Goal: Information Seeking & Learning: Learn about a topic

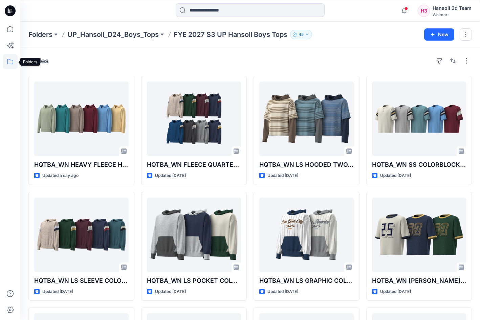
click at [10, 59] on icon at bounding box center [10, 61] width 15 height 15
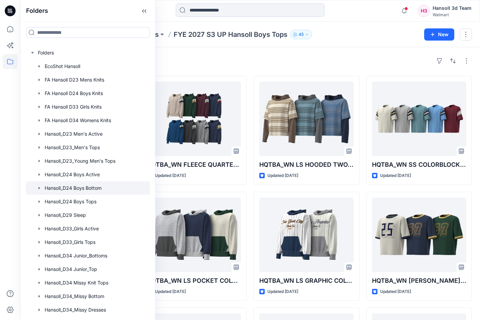
click at [86, 187] on div at bounding box center [100, 189] width 149 height 14
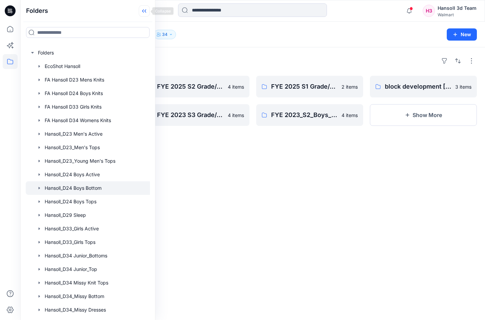
click at [144, 10] on icon at bounding box center [143, 10] width 2 height 3
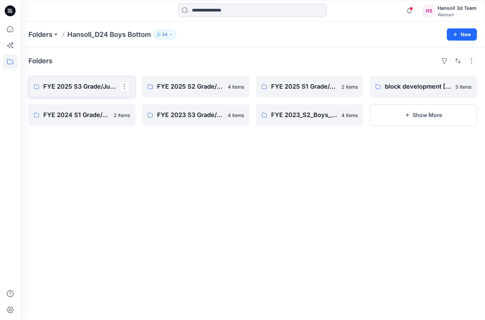
click at [96, 88] on p "FYE 2025 S3 Grade/Jump SIze review" at bounding box center [81, 86] width 76 height 9
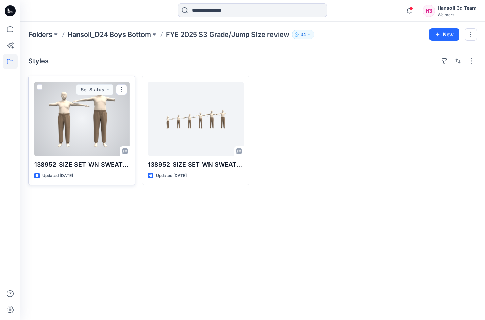
click at [75, 130] on div at bounding box center [82, 119] width 96 height 75
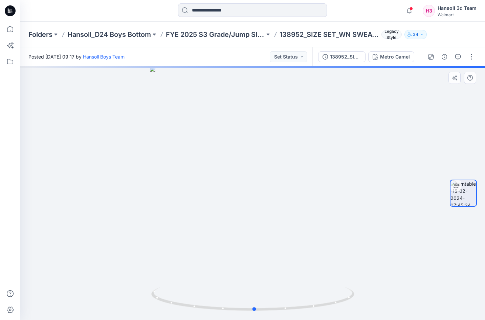
click at [90, 223] on div at bounding box center [252, 193] width 465 height 254
drag, startPoint x: 237, startPoint y: 225, endPoint x: 357, endPoint y: 243, distance: 121.6
click at [238, 225] on div at bounding box center [252, 193] width 465 height 254
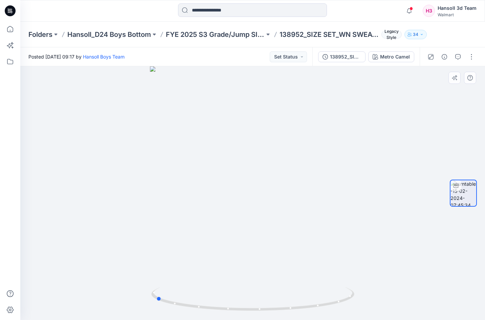
drag, startPoint x: 257, startPoint y: 310, endPoint x: 361, endPoint y: 283, distance: 106.7
click at [361, 283] on div at bounding box center [252, 193] width 465 height 254
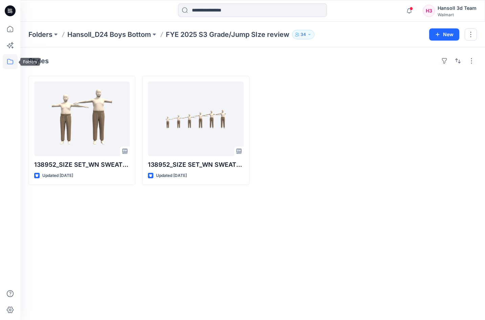
click at [10, 60] on icon at bounding box center [10, 61] width 6 height 5
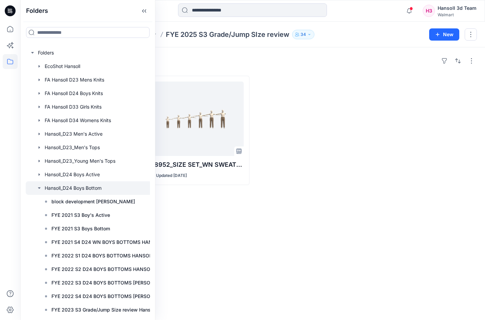
click at [38, 188] on icon "button" at bounding box center [39, 188] width 5 height 5
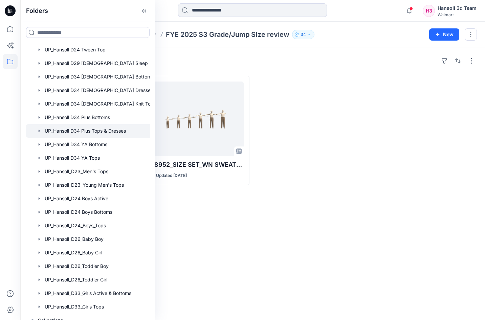
scroll to position [391, 0]
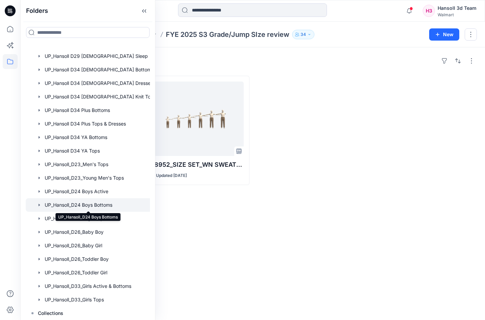
click at [99, 202] on div at bounding box center [97, 205] width 142 height 14
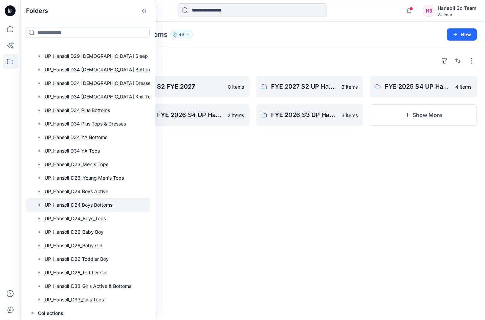
click at [262, 213] on div "Folders FYE 2027 S3 UP Hansoll Boys Bottoms 4 items FYE 2027 S1 UP Hansoll Boys…" at bounding box center [252, 183] width 465 height 273
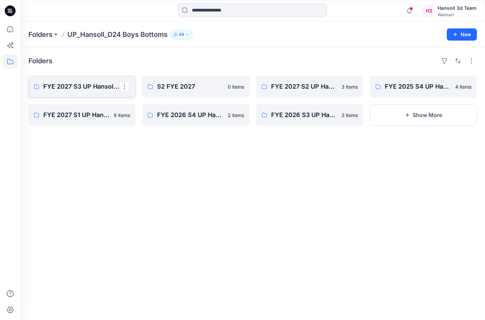
click at [85, 87] on p "FYE 2027 S3 UP Hansoll Boys Bottoms" at bounding box center [81, 86] width 76 height 9
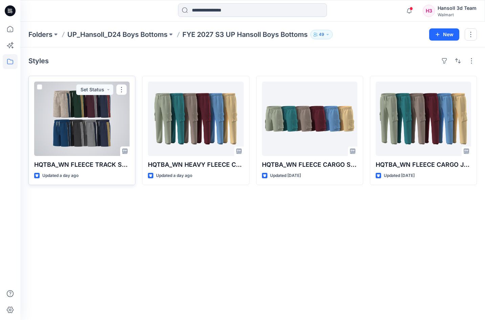
click at [84, 139] on div at bounding box center [82, 119] width 96 height 75
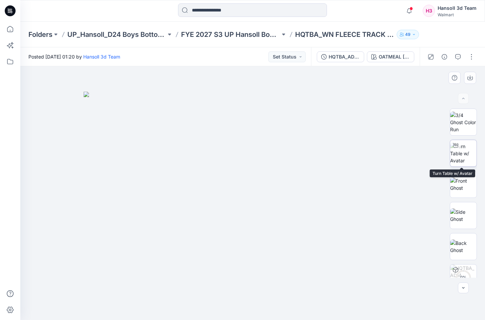
click at [469, 151] on img at bounding box center [463, 153] width 26 height 21
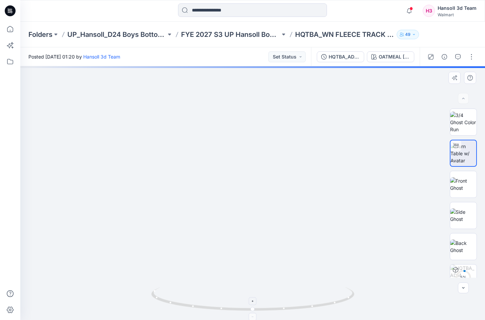
click at [347, 304] on icon at bounding box center [253, 300] width 205 height 25
drag, startPoint x: 260, startPoint y: 314, endPoint x: 302, endPoint y: 310, distance: 42.9
click at [302, 310] on div at bounding box center [252, 193] width 465 height 254
drag, startPoint x: 303, startPoint y: 310, endPoint x: 378, endPoint y: 290, distance: 77.8
click at [378, 290] on div at bounding box center [252, 193] width 465 height 254
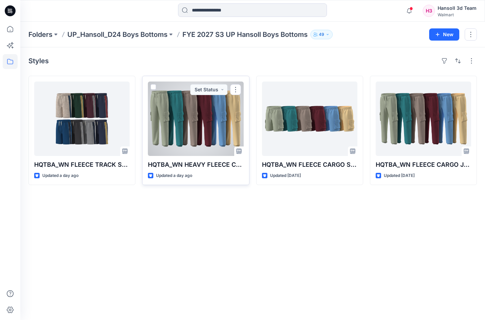
click at [234, 129] on div at bounding box center [196, 119] width 96 height 75
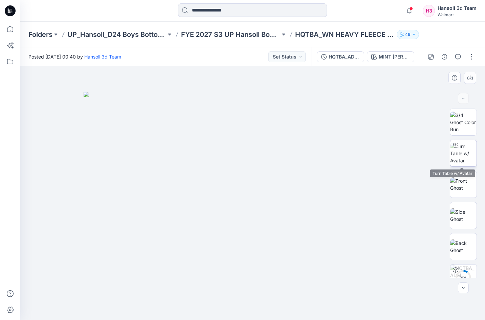
click at [466, 157] on img at bounding box center [463, 153] width 26 height 21
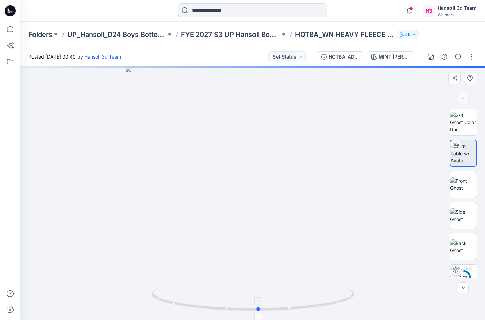
drag, startPoint x: 255, startPoint y: 311, endPoint x: 260, endPoint y: 314, distance: 6.1
click at [260, 313] on icon at bounding box center [253, 300] width 205 height 25
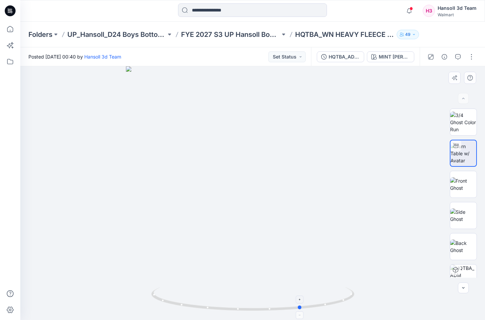
drag, startPoint x: 202, startPoint y: 312, endPoint x: 245, endPoint y: 308, distance: 43.2
click at [245, 308] on icon at bounding box center [253, 300] width 205 height 25
drag, startPoint x: 291, startPoint y: 308, endPoint x: 288, endPoint y: 311, distance: 4.3
click at [290, 309] on icon at bounding box center [253, 300] width 205 height 25
drag, startPoint x: 288, startPoint y: 311, endPoint x: 162, endPoint y: 295, distance: 126.7
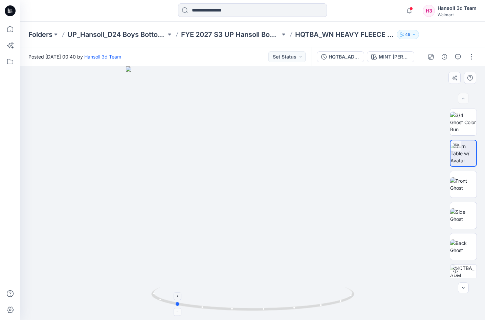
click at [162, 295] on icon at bounding box center [253, 300] width 205 height 25
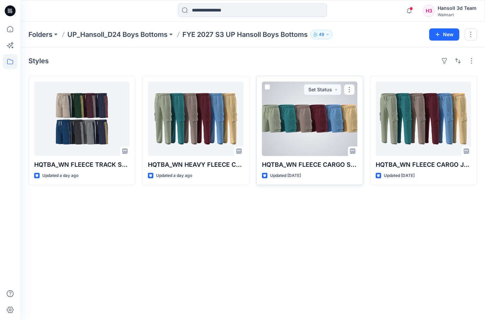
click at [305, 117] on div at bounding box center [310, 119] width 96 height 75
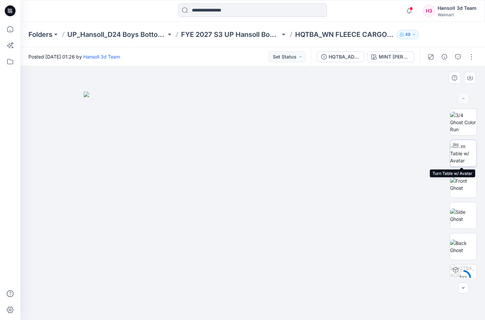
click at [464, 148] on img at bounding box center [463, 153] width 26 height 21
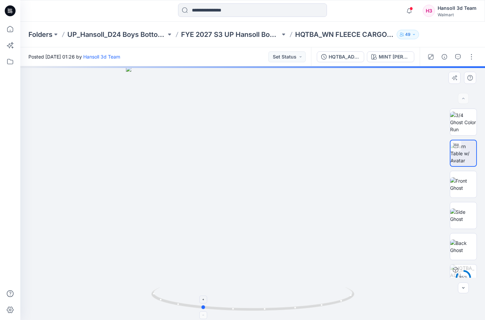
drag, startPoint x: 253, startPoint y: 311, endPoint x: 202, endPoint y: 313, distance: 51.2
click at [202, 313] on icon at bounding box center [253, 300] width 205 height 25
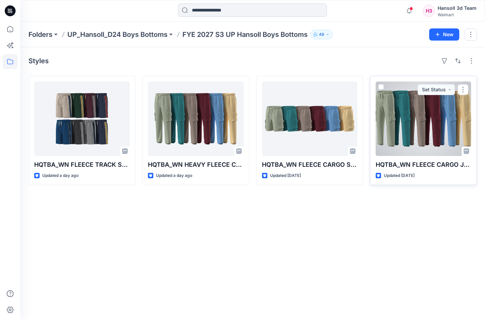
click at [427, 132] on div at bounding box center [424, 119] width 96 height 75
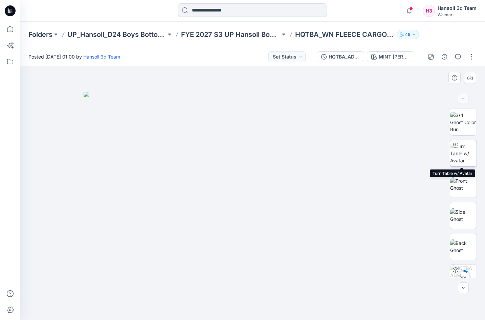
click at [459, 154] on img at bounding box center [463, 153] width 26 height 21
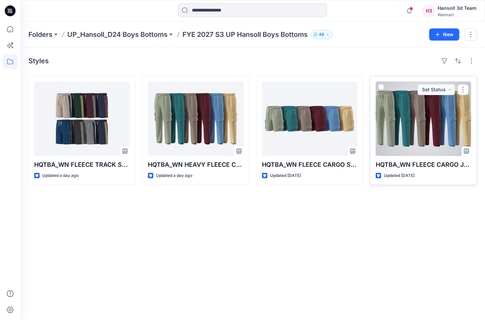
click at [408, 134] on div at bounding box center [424, 119] width 96 height 75
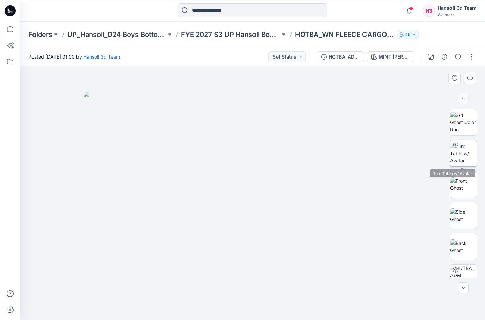
click at [462, 145] on img at bounding box center [463, 153] width 26 height 21
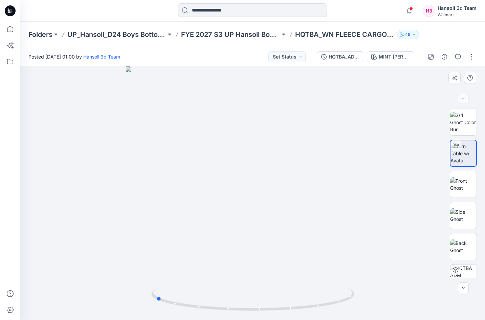
drag, startPoint x: 311, startPoint y: 318, endPoint x: 380, endPoint y: 296, distance: 72.6
click at [380, 296] on div at bounding box center [252, 193] width 465 height 254
drag, startPoint x: 330, startPoint y: 301, endPoint x: 186, endPoint y: 312, distance: 144.7
click at [186, 312] on icon at bounding box center [253, 300] width 205 height 25
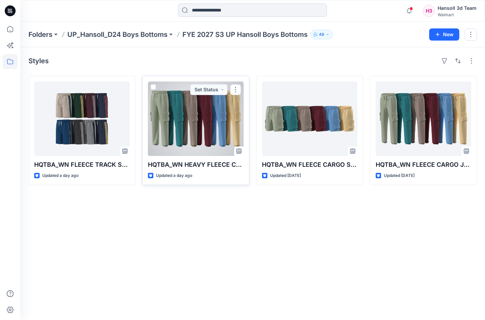
click at [190, 110] on div at bounding box center [196, 119] width 96 height 75
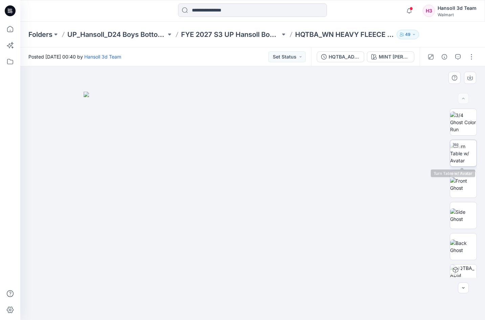
click at [463, 157] on img at bounding box center [463, 153] width 26 height 21
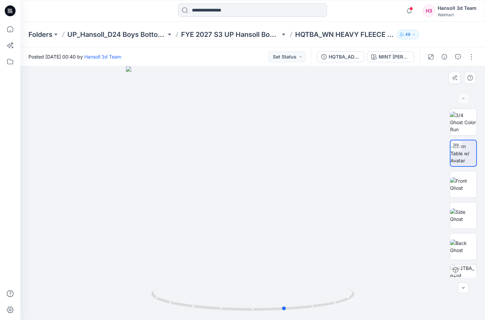
drag, startPoint x: 256, startPoint y: 312, endPoint x: 288, endPoint y: 316, distance: 32.1
click at [288, 313] on icon at bounding box center [253, 300] width 205 height 25
